Goal: Information Seeking & Learning: Find specific fact

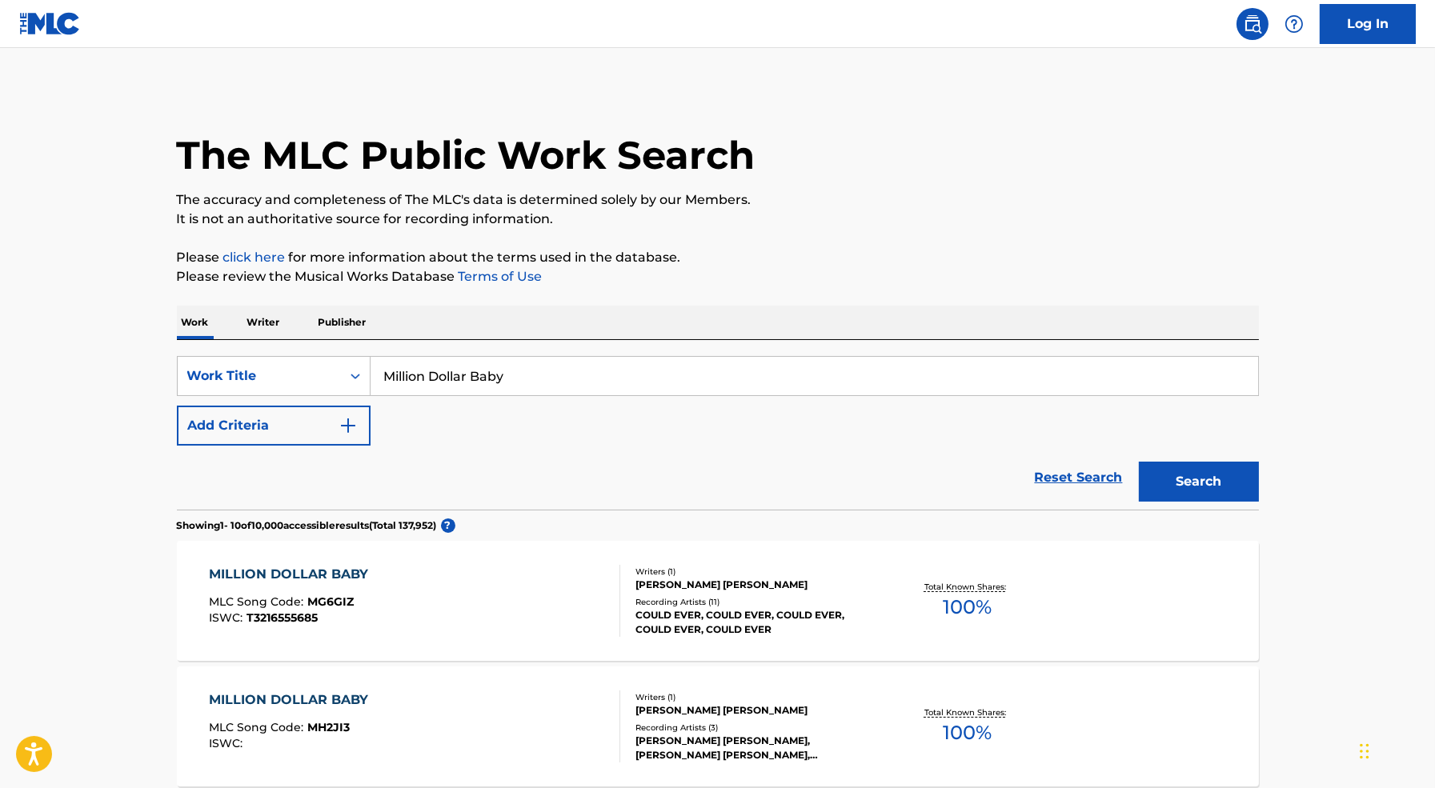
click at [610, 376] on input "Million Dollar Baby" at bounding box center [813, 376] width 887 height 38
type input "She Ready"
click at [1139, 462] on button "Search" at bounding box center [1199, 482] width 120 height 40
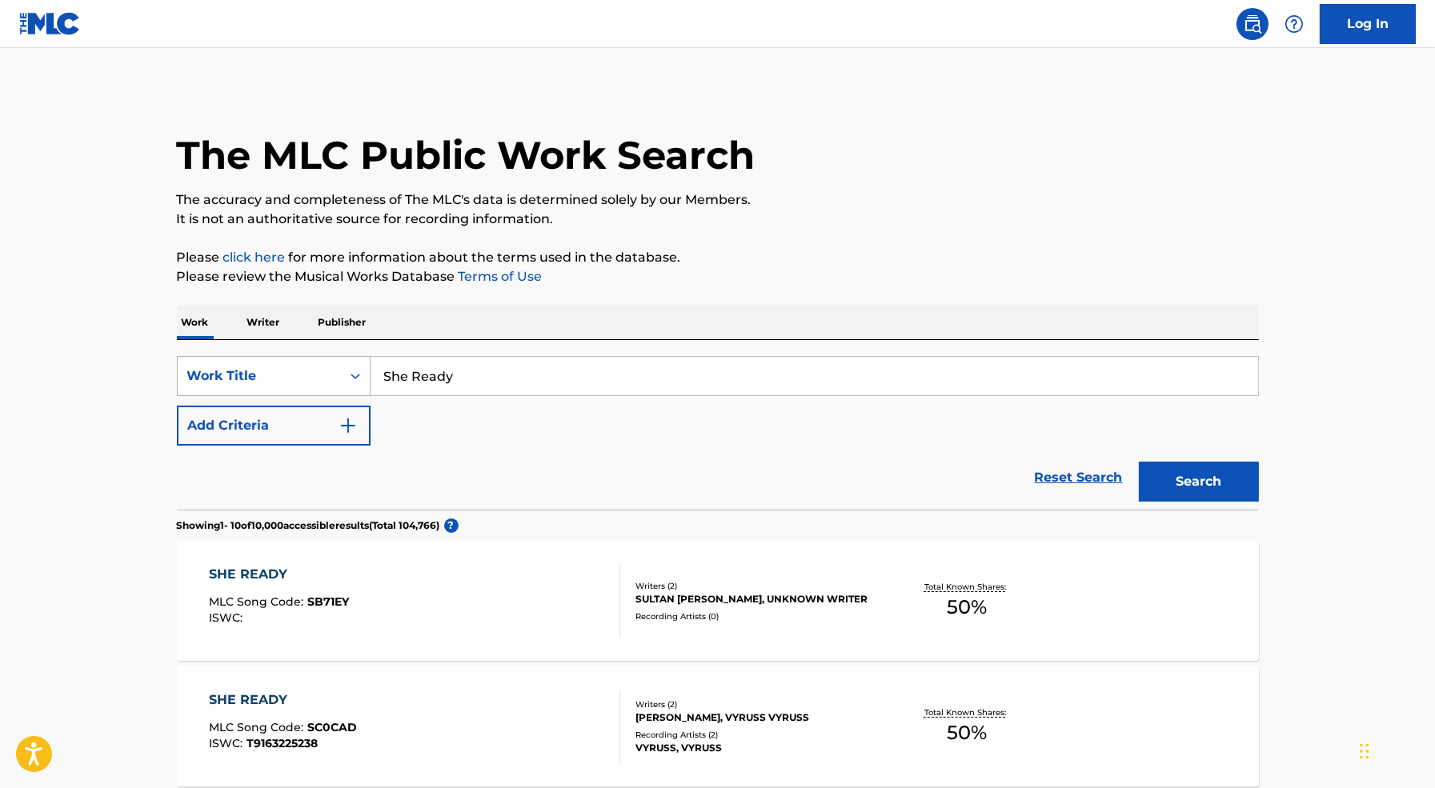
click at [306, 377] on div "Work Title" at bounding box center [259, 375] width 144 height 19
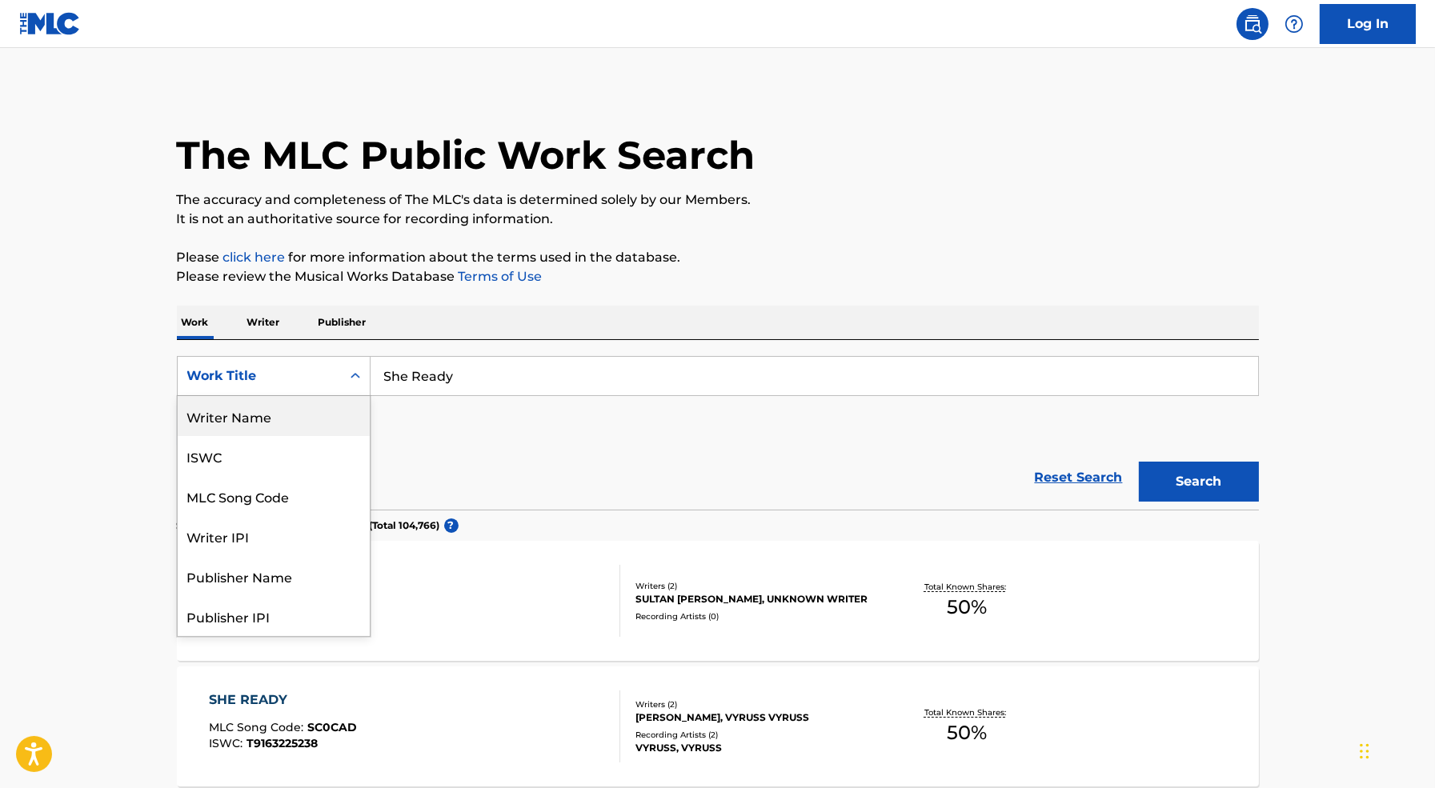
click at [313, 426] on div "Writer Name" at bounding box center [274, 416] width 192 height 40
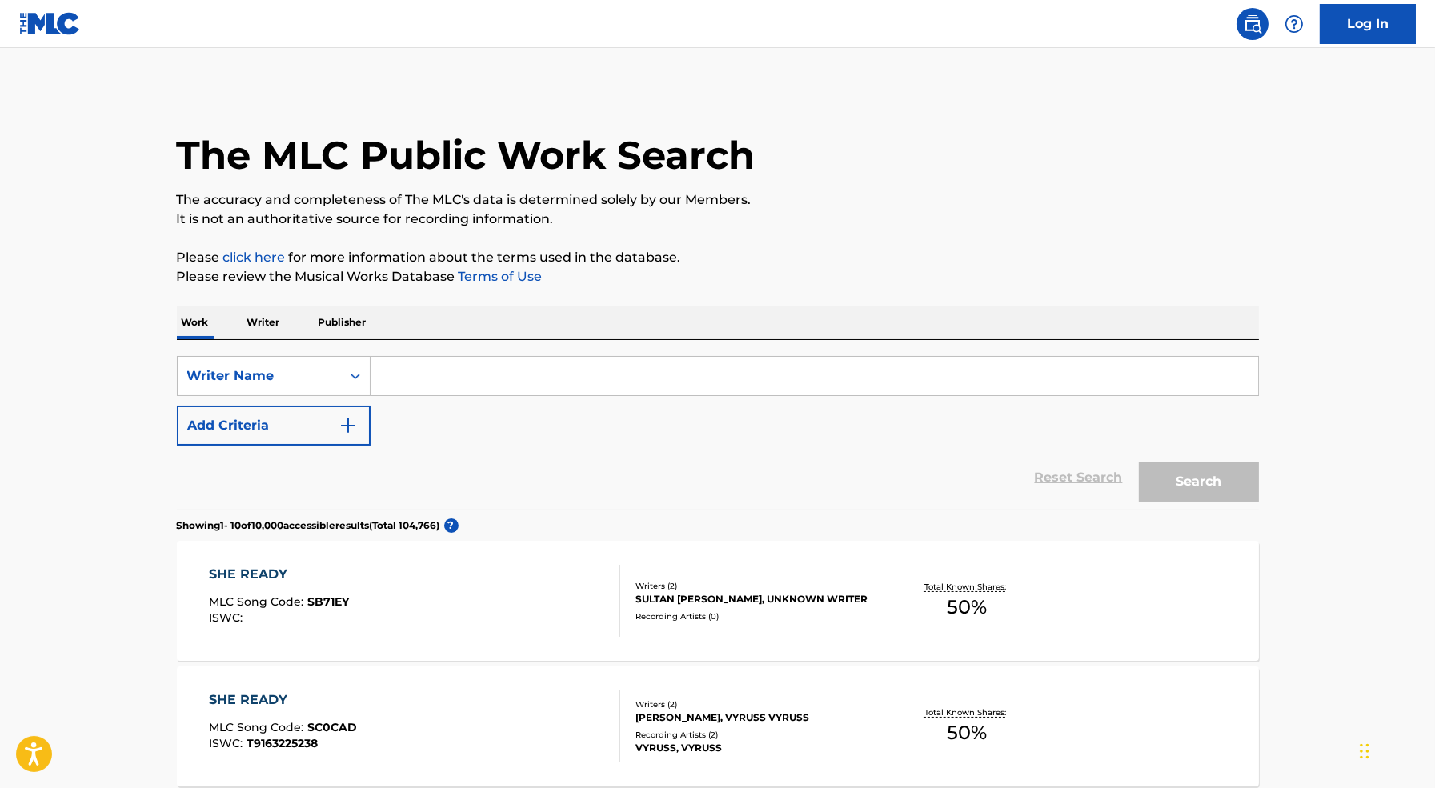
click at [442, 381] on input "Search Form" at bounding box center [813, 376] width 887 height 38
type input "[PERSON_NAME]"
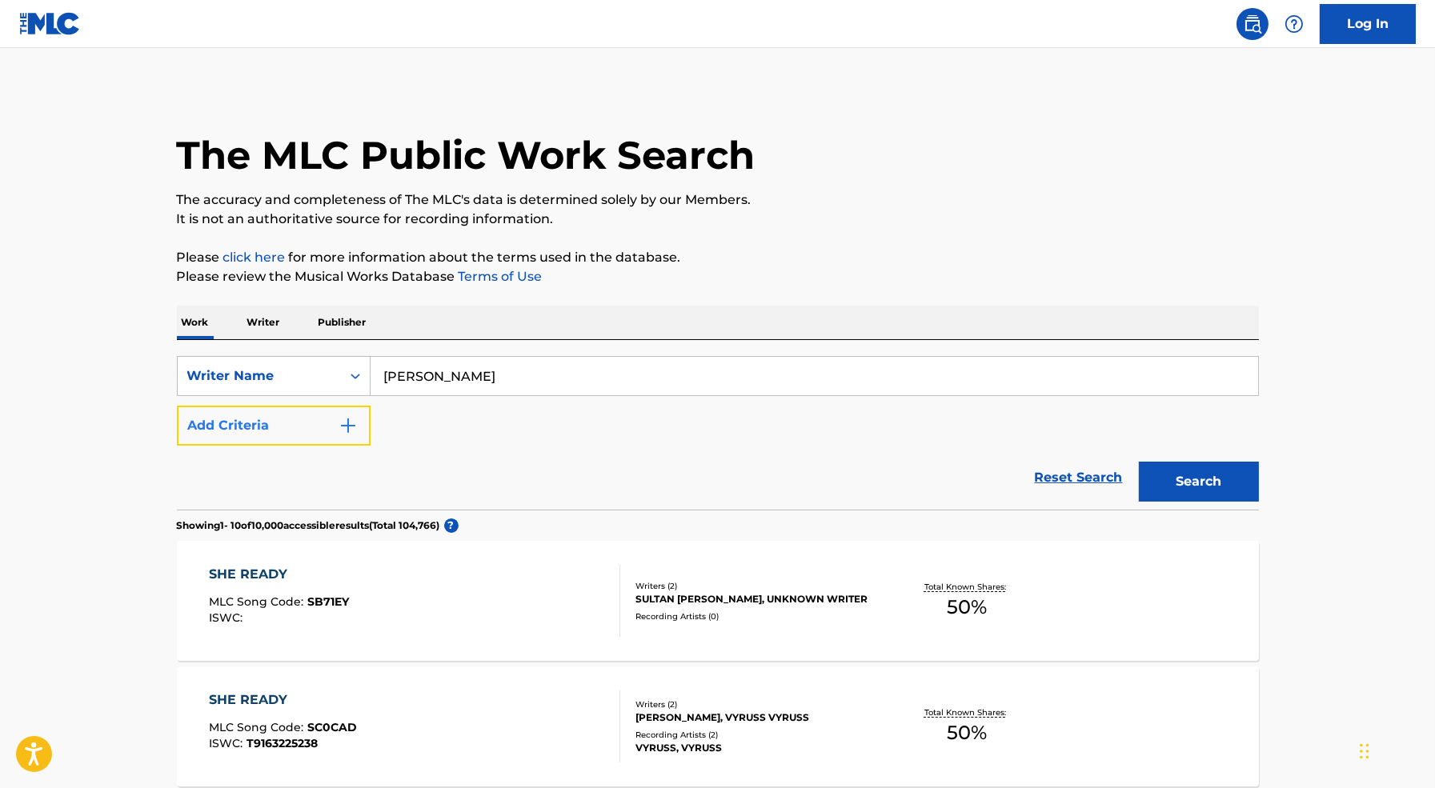
click at [318, 425] on button "Add Criteria" at bounding box center [274, 426] width 194 height 40
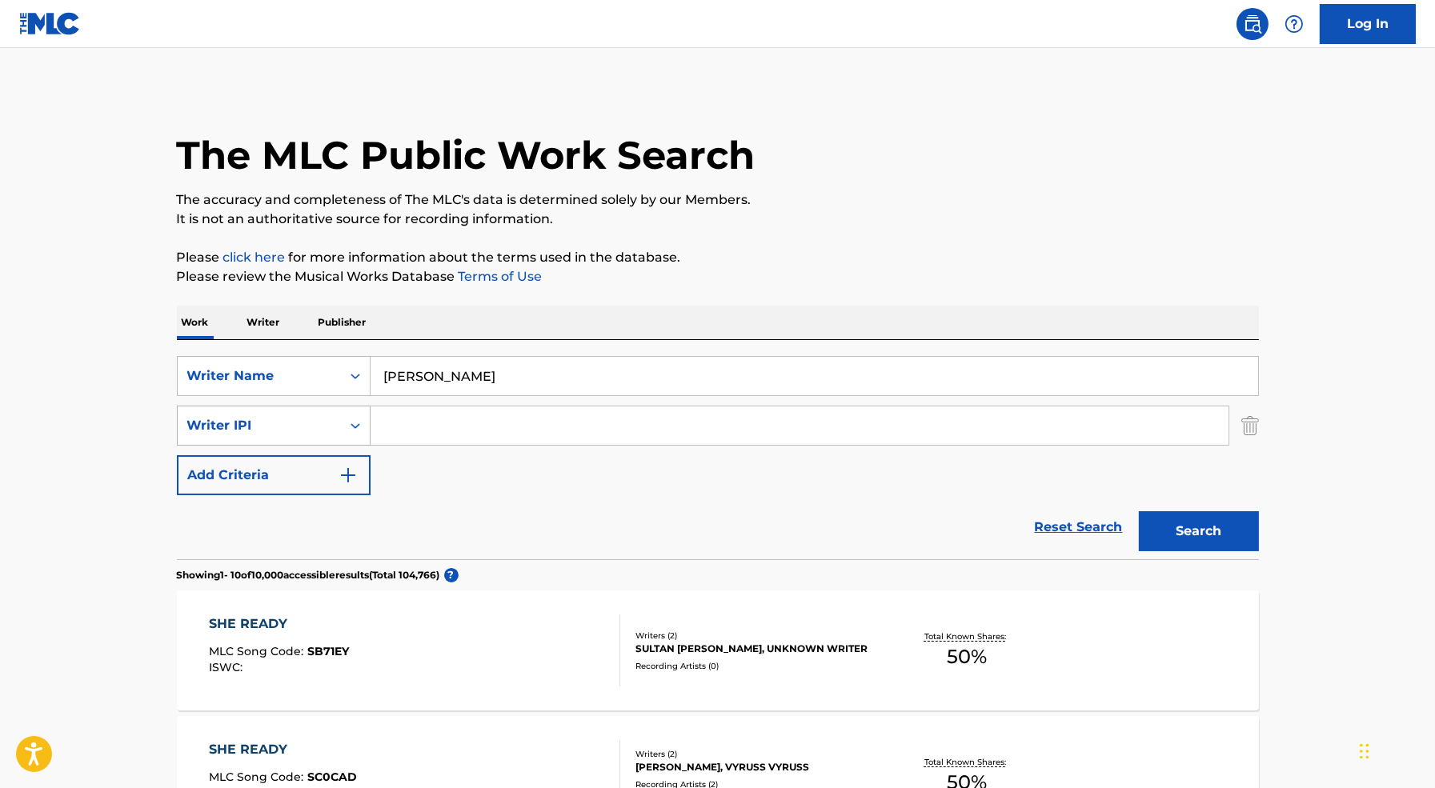
click at [333, 418] on div "Writer IPI" at bounding box center [259, 425] width 163 height 30
click at [450, 406] on input "Search Form" at bounding box center [799, 425] width 858 height 38
click at [476, 374] on input "[PERSON_NAME]" at bounding box center [813, 376] width 887 height 38
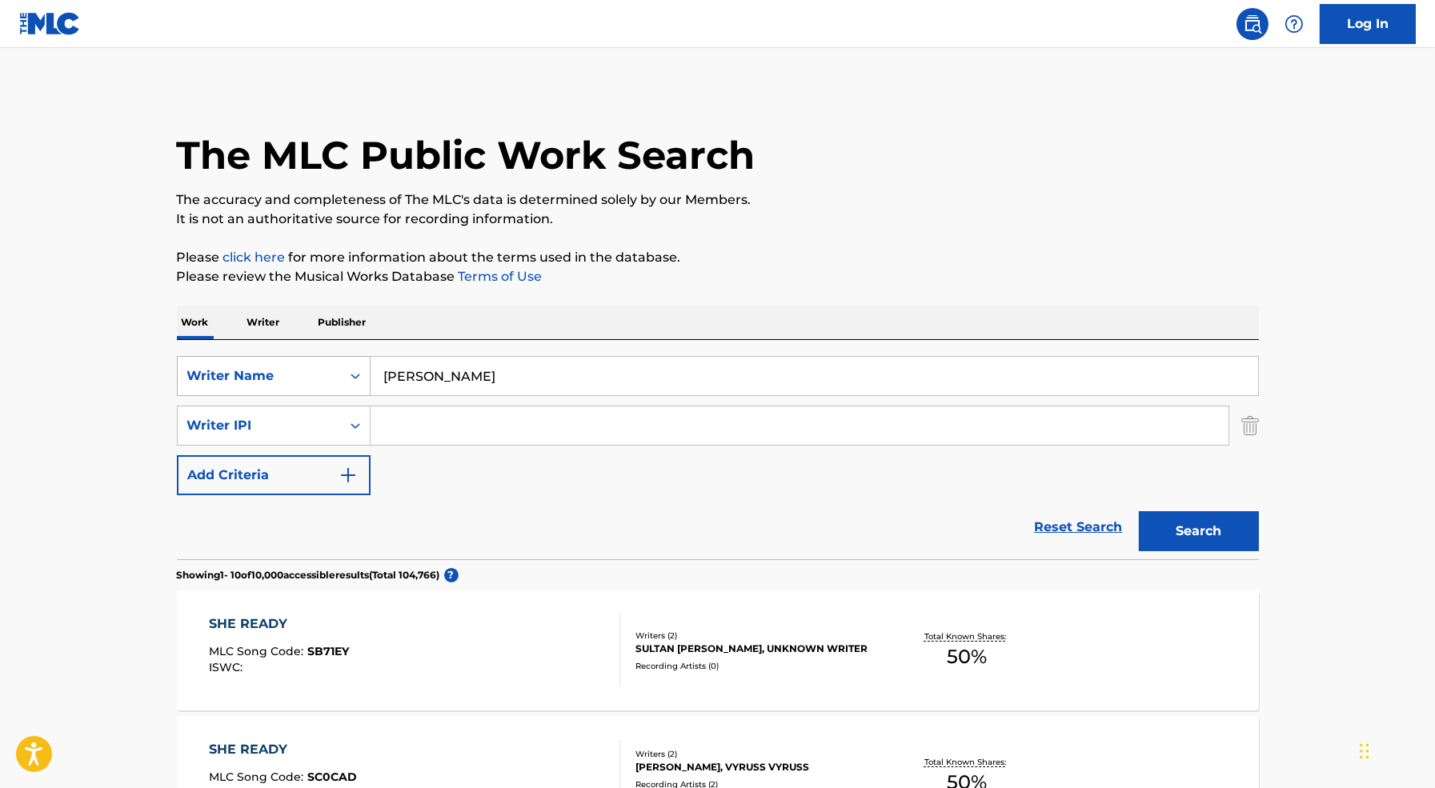
click at [325, 374] on div "Writer Name" at bounding box center [259, 375] width 144 height 19
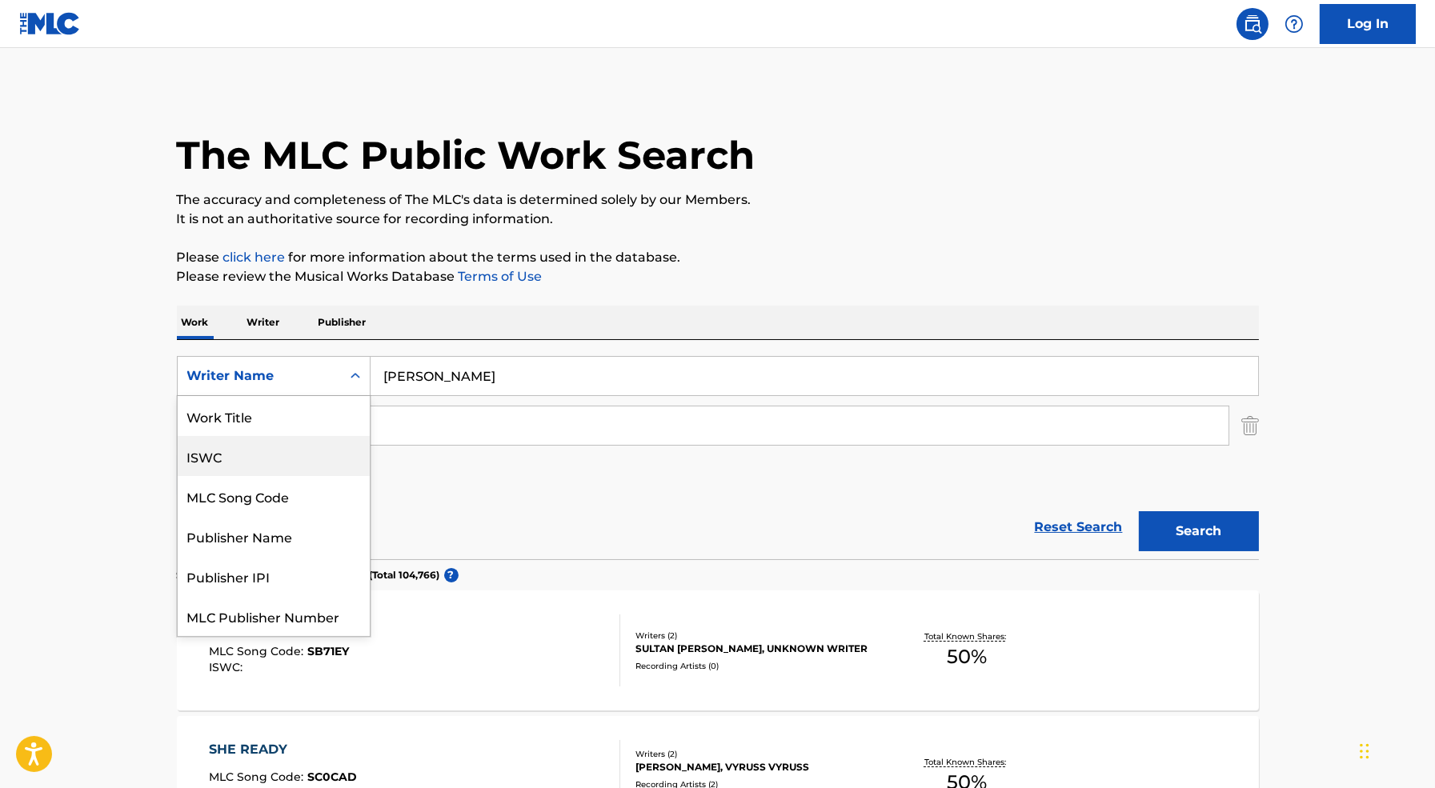
click at [326, 406] on div "Work Title" at bounding box center [274, 416] width 192 height 40
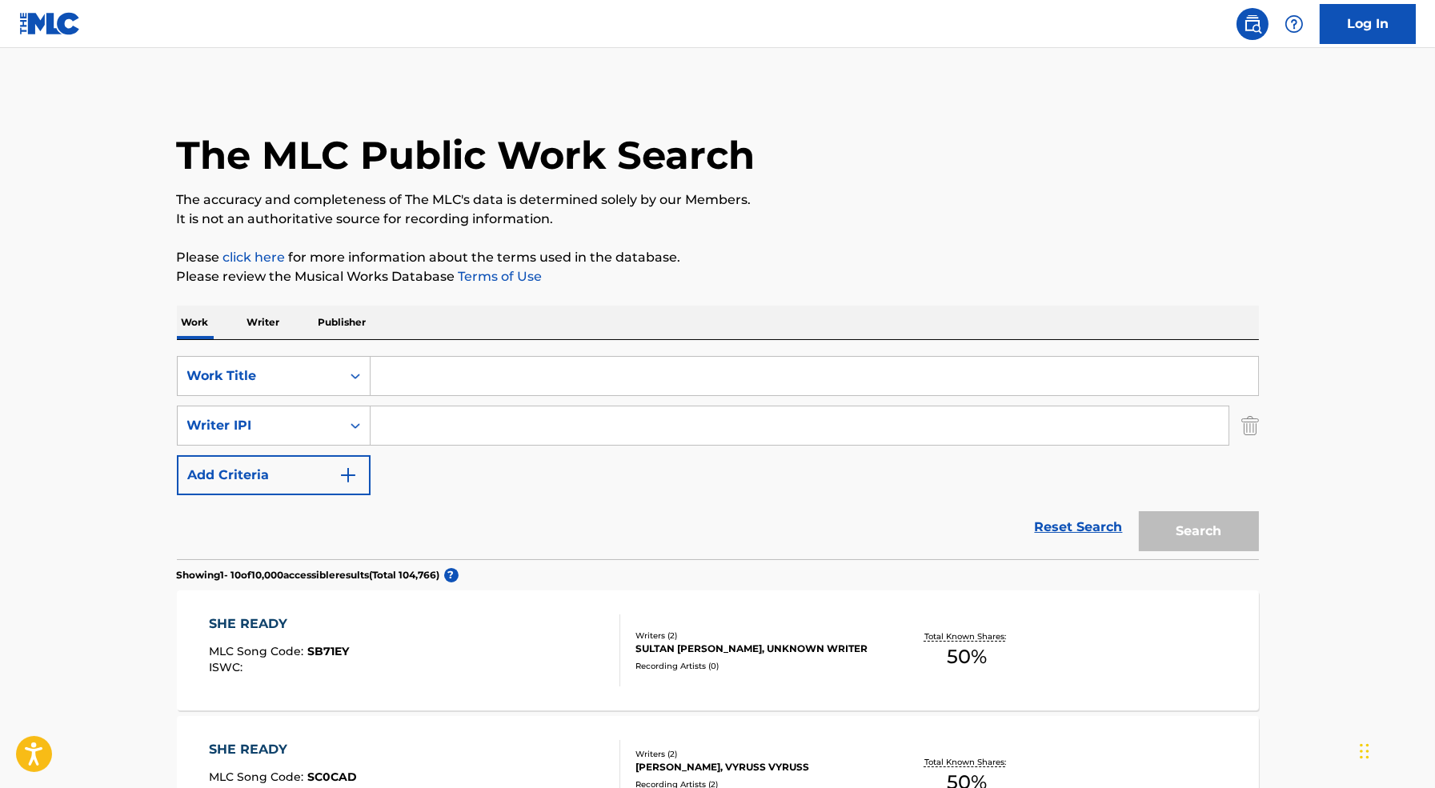
click at [444, 358] on input "Search Form" at bounding box center [813, 376] width 887 height 38
paste input "[PERSON_NAME]"
click at [424, 377] on input "[PERSON_NAME]" at bounding box center [813, 376] width 887 height 38
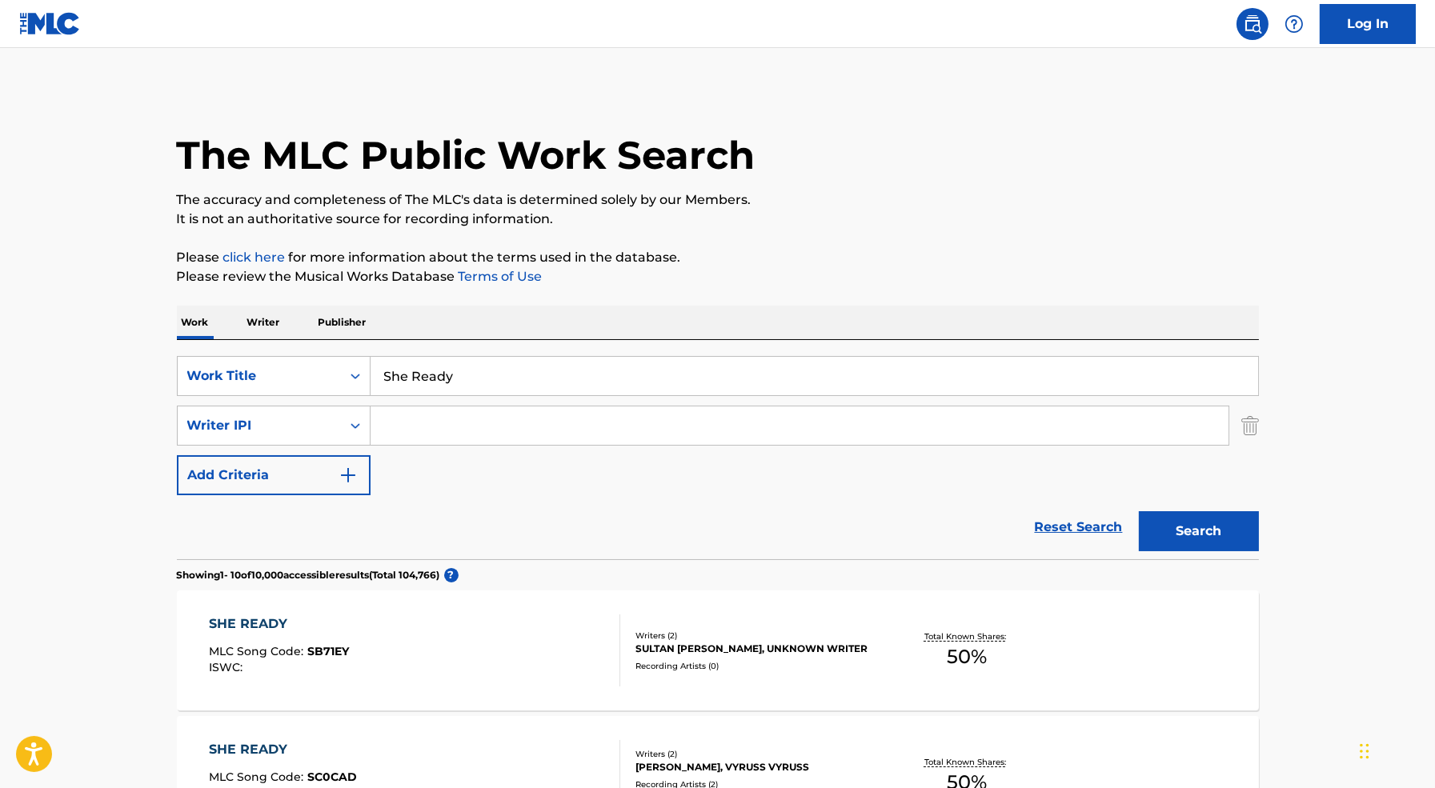
type input "She Ready"
click at [414, 422] on input "Search Form" at bounding box center [799, 425] width 858 height 38
click at [326, 416] on div "Writer IPI" at bounding box center [259, 425] width 144 height 19
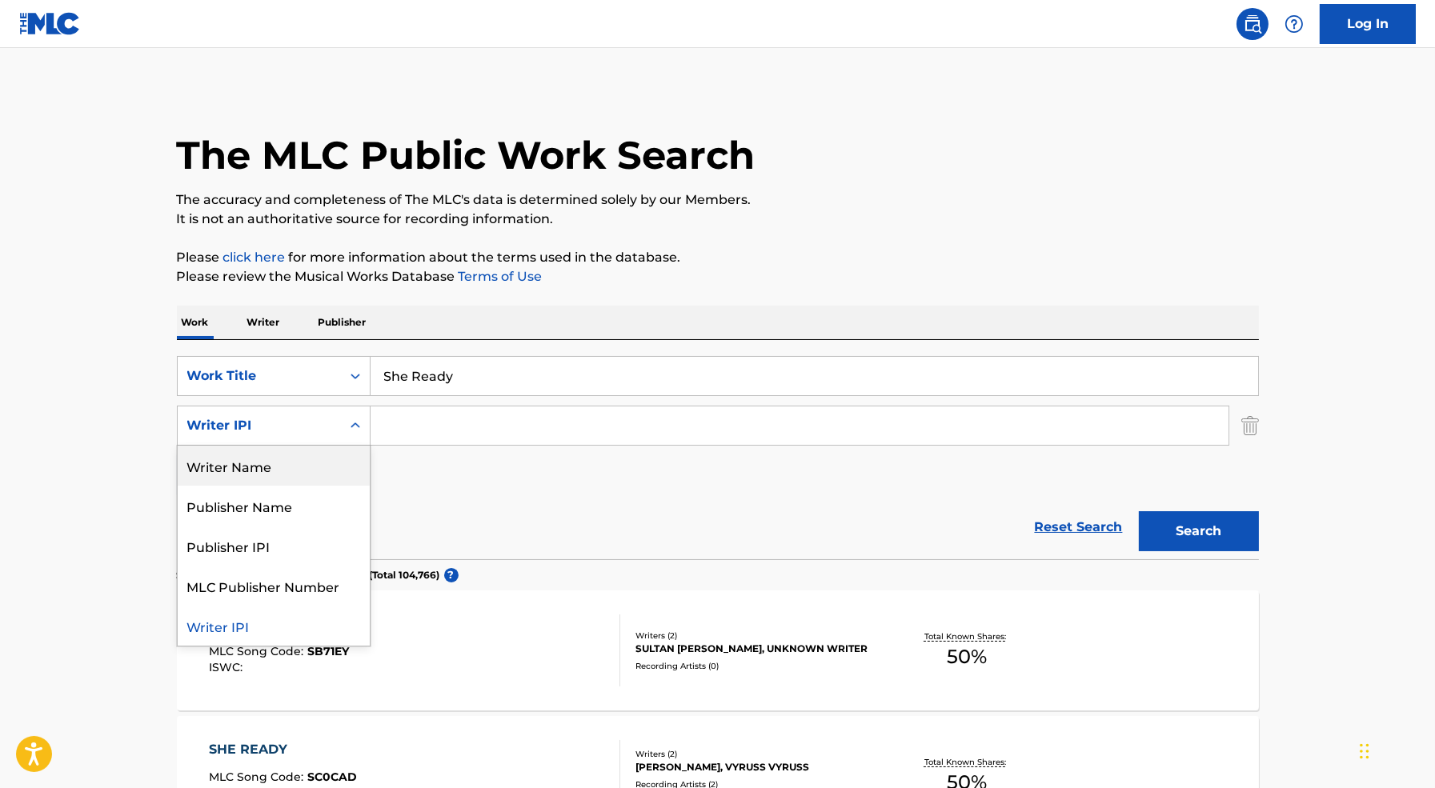
click at [330, 479] on div "Writer Name" at bounding box center [274, 466] width 192 height 40
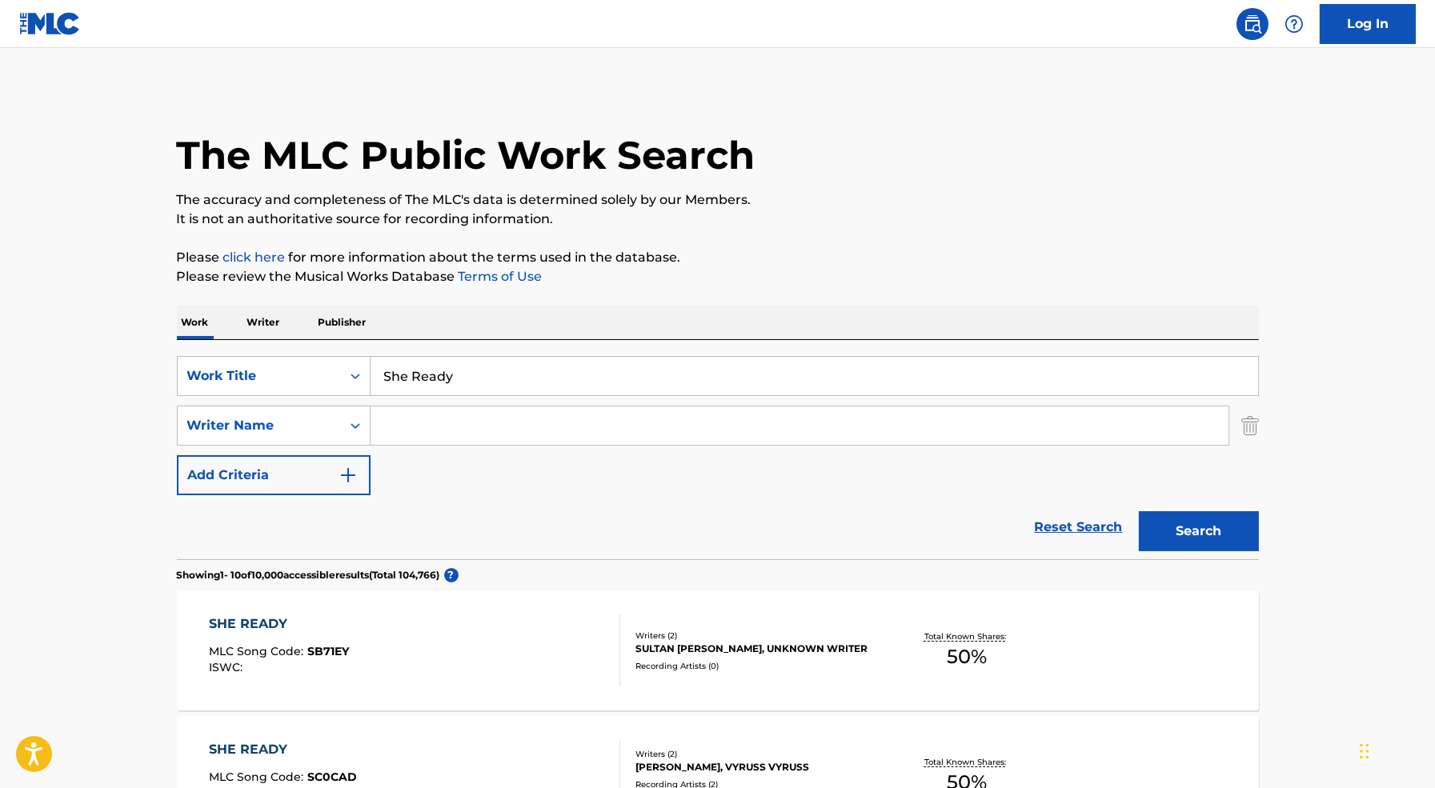
click at [431, 434] on input "Search Form" at bounding box center [799, 425] width 858 height 38
paste input "[PERSON_NAME]"
type input "[PERSON_NAME]"
click at [1139, 511] on button "Search" at bounding box center [1199, 531] width 120 height 40
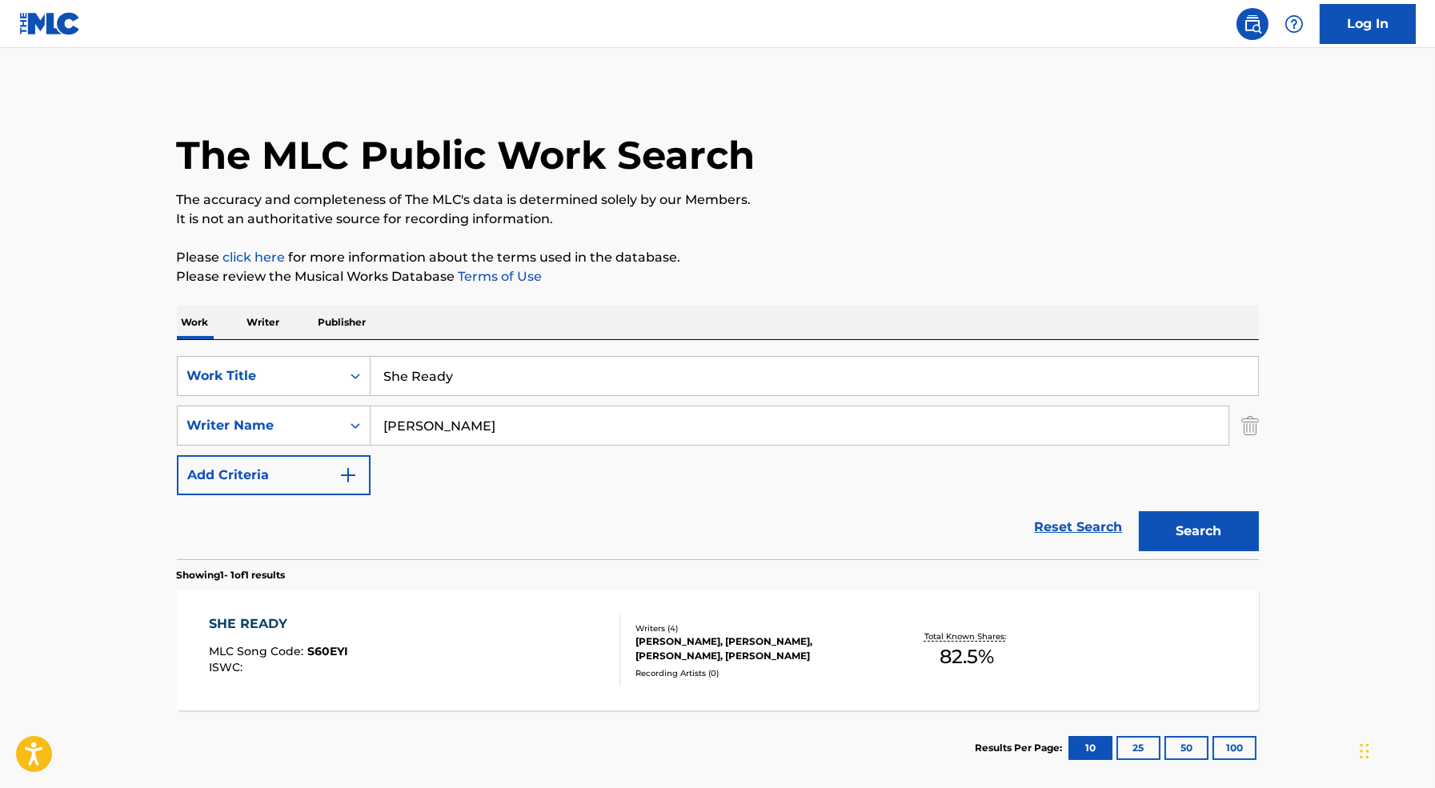
click at [450, 655] on div "SHE READY MLC Song Code : S60EYI ISWC :" at bounding box center [414, 650] width 411 height 72
click at [466, 640] on div "SHE READY MLC Song Code : S60EYI ISWC :" at bounding box center [414, 650] width 411 height 72
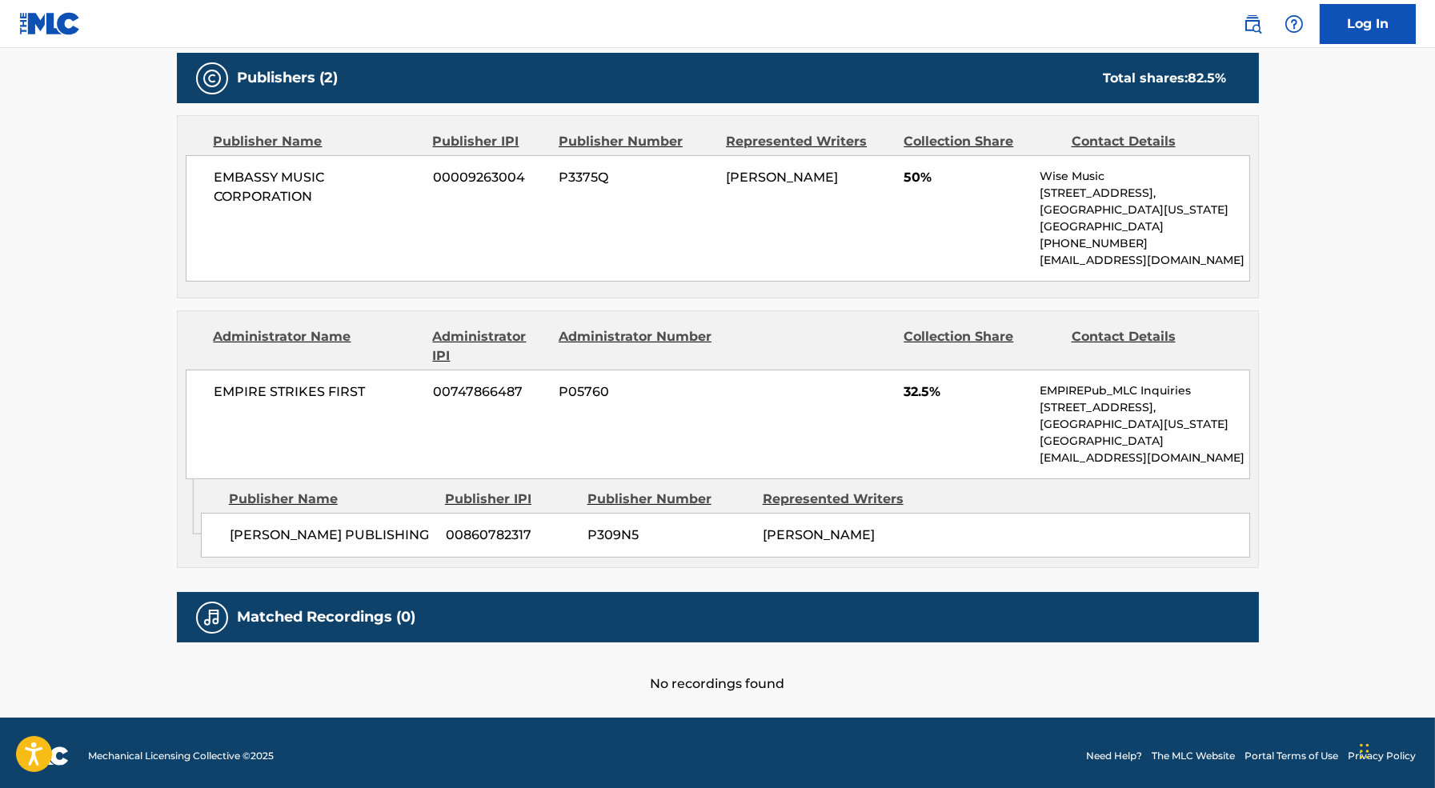
scroll to position [769, 0]
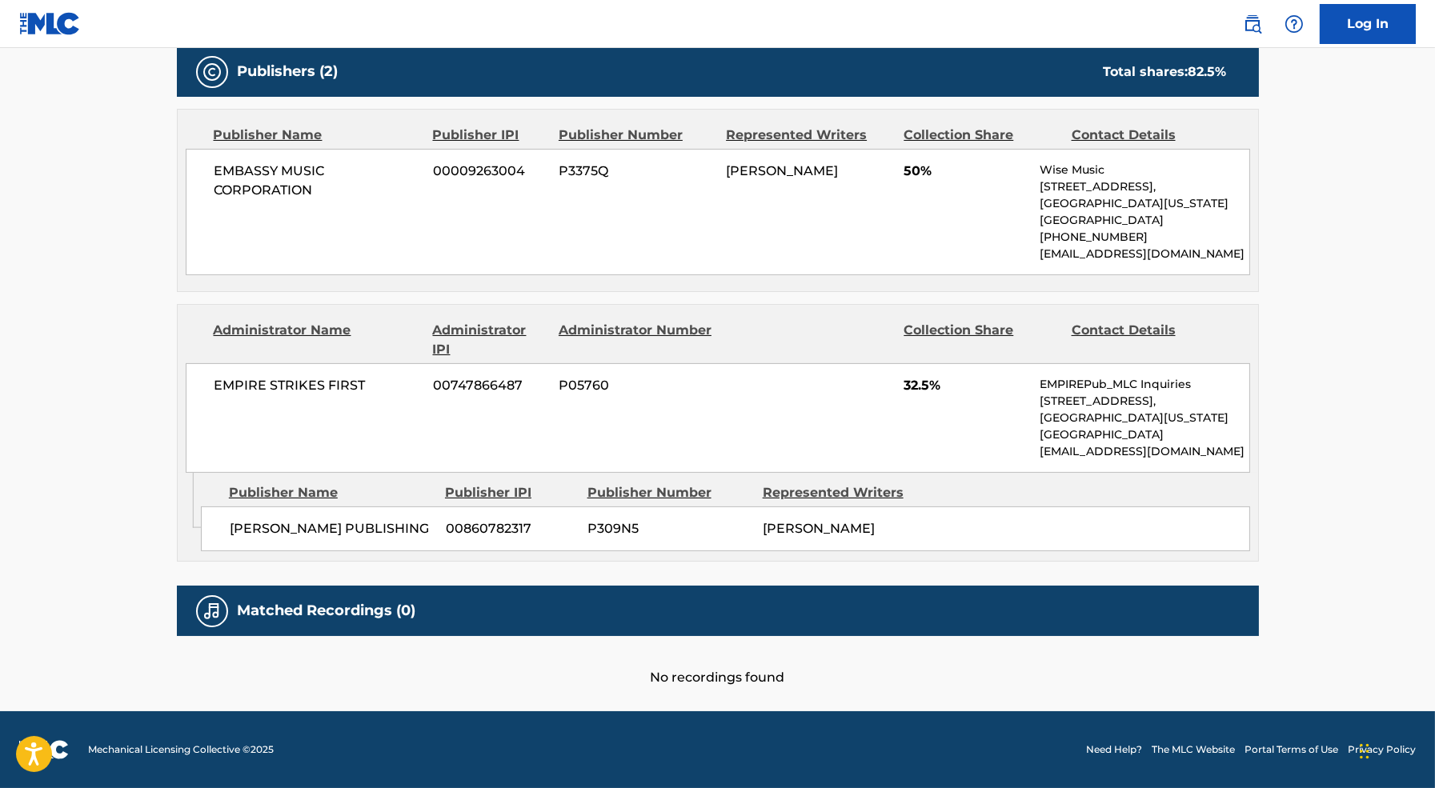
click at [1334, 274] on main "< Back to public search results Copy work link SHE READY Work Detail Member Wor…" at bounding box center [717, 1] width 1435 height 1422
